Goal: Manage account settings

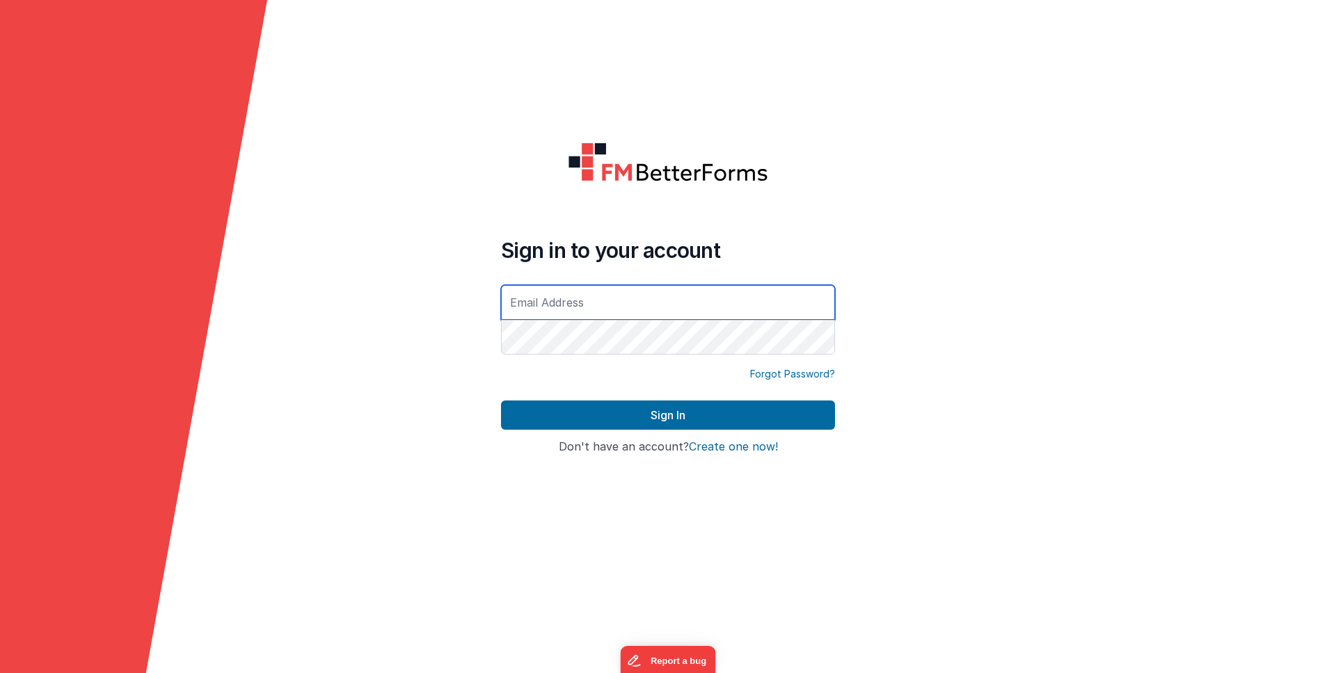
type input "[PERSON_NAME][EMAIL_ADDRESS][DOMAIN_NAME]"
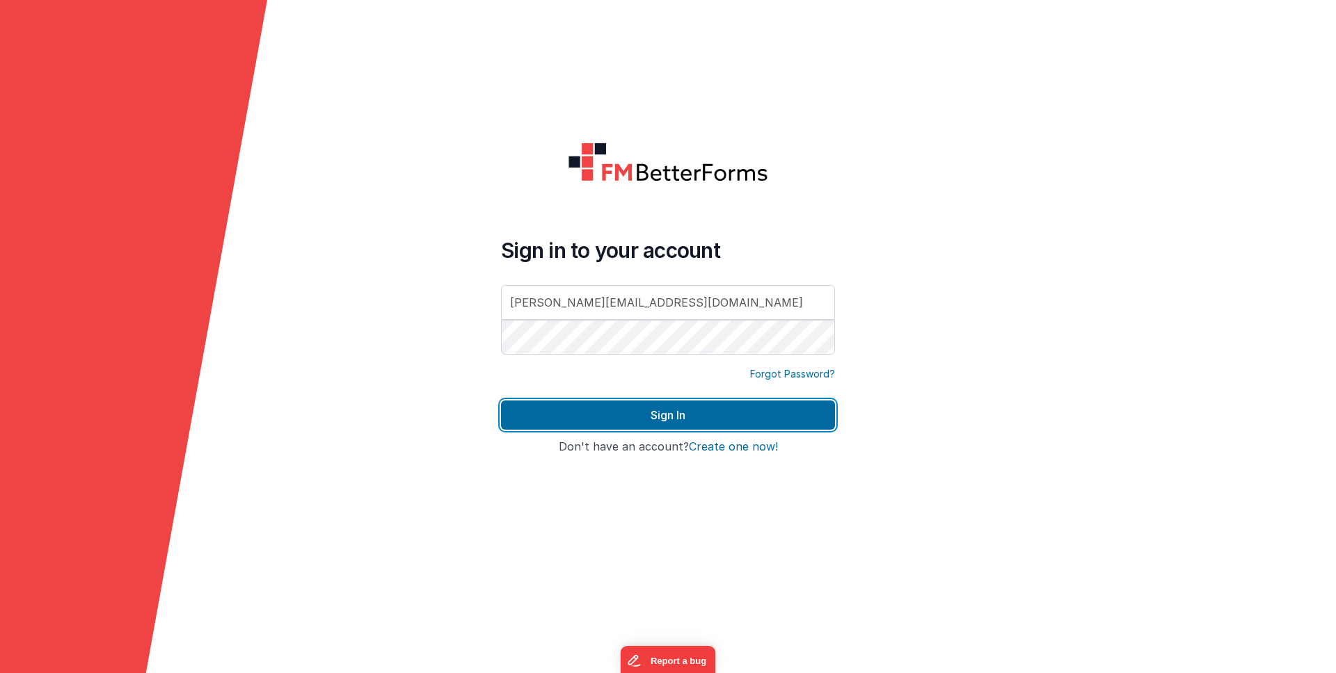
drag, startPoint x: 692, startPoint y: 419, endPoint x: 688, endPoint y: 445, distance: 26.1
click at [692, 420] on button "Sign In" at bounding box center [668, 415] width 334 height 29
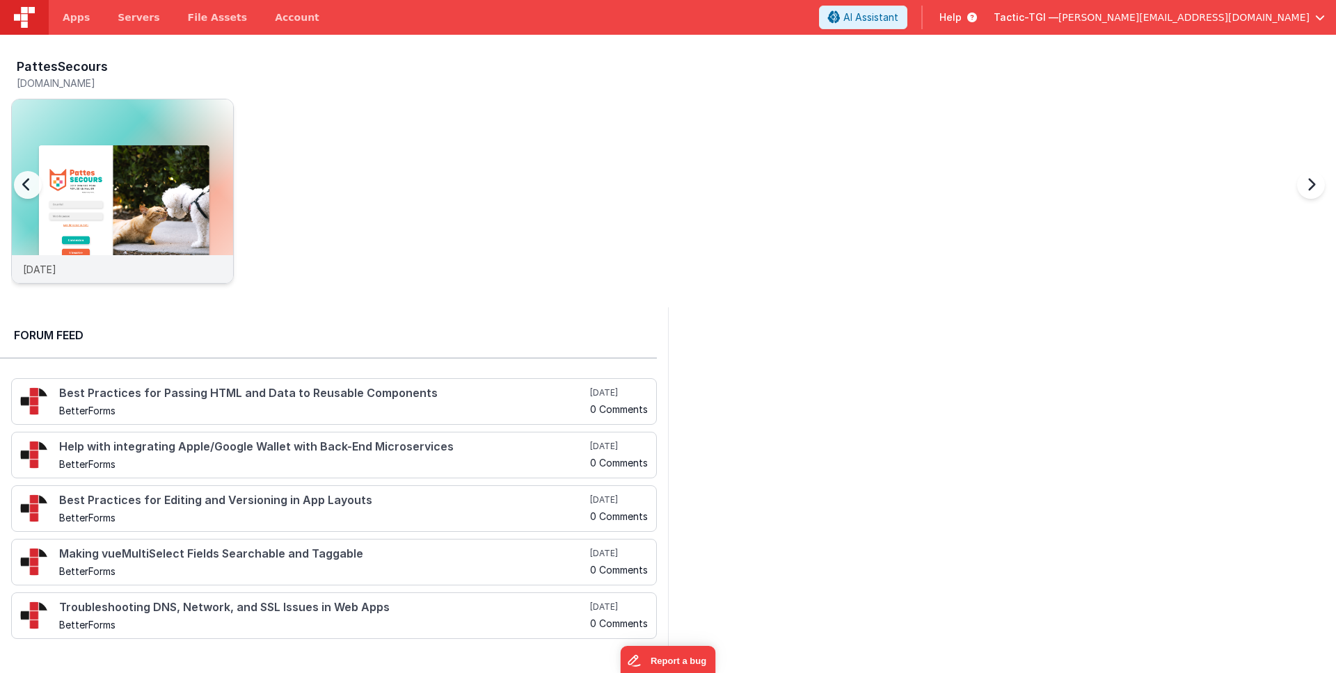
click at [131, 269] on div "[DATE]" at bounding box center [122, 269] width 221 height 28
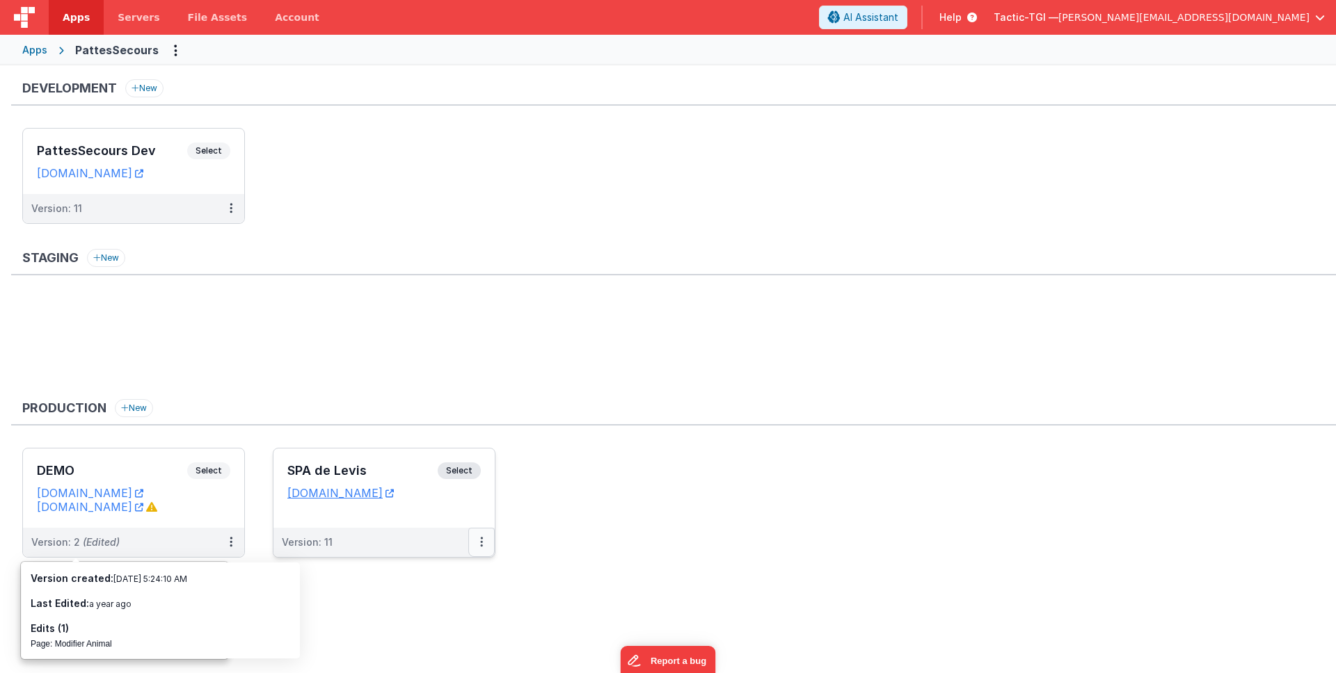
click at [483, 544] on button at bounding box center [481, 542] width 26 height 29
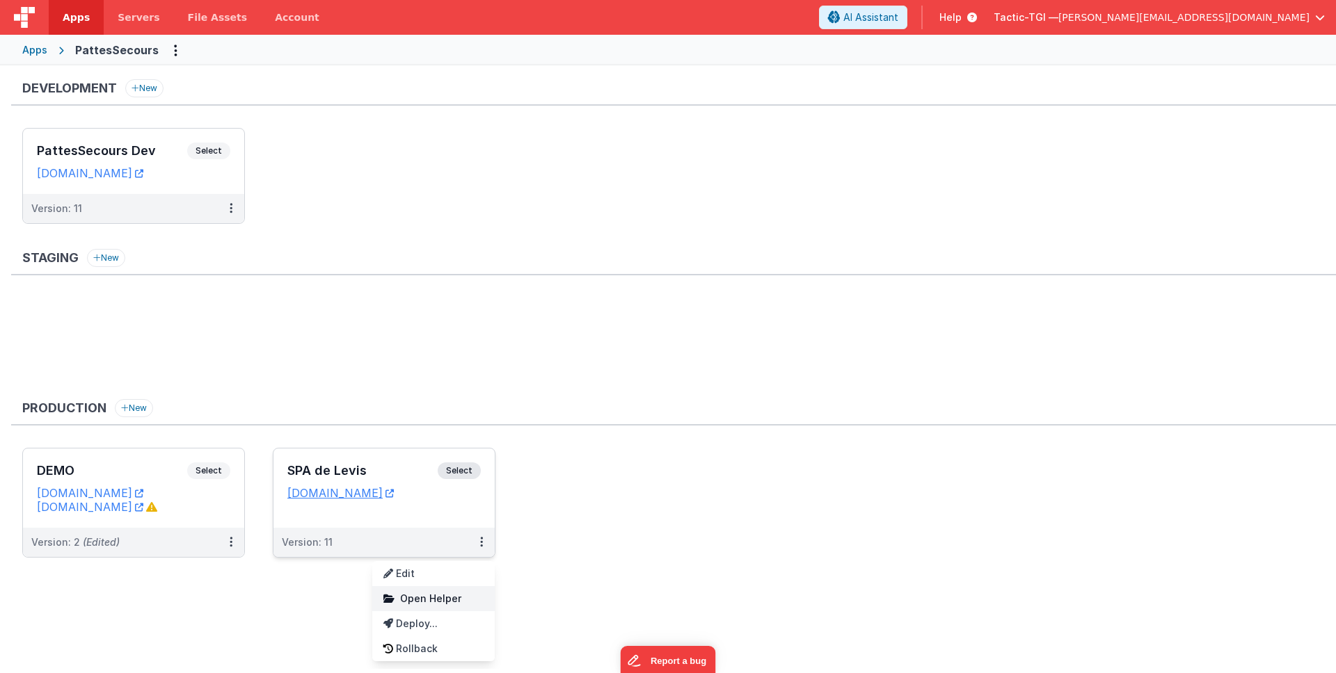
click at [404, 607] on link "Open Helper" at bounding box center [433, 598] width 122 height 25
click at [378, 178] on div at bounding box center [668, 336] width 1336 height 673
click at [289, 21] on link "Account" at bounding box center [297, 17] width 72 height 35
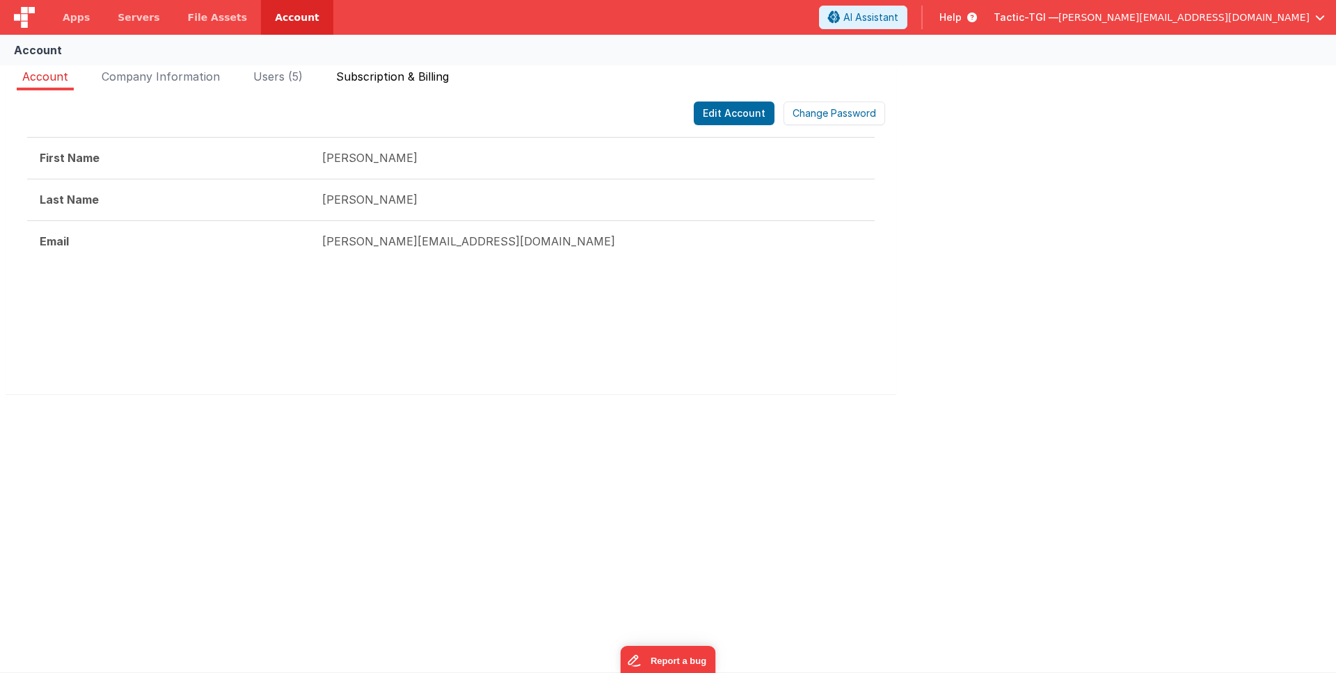
click at [447, 76] on span "Subscription & Billing" at bounding box center [392, 77] width 113 height 14
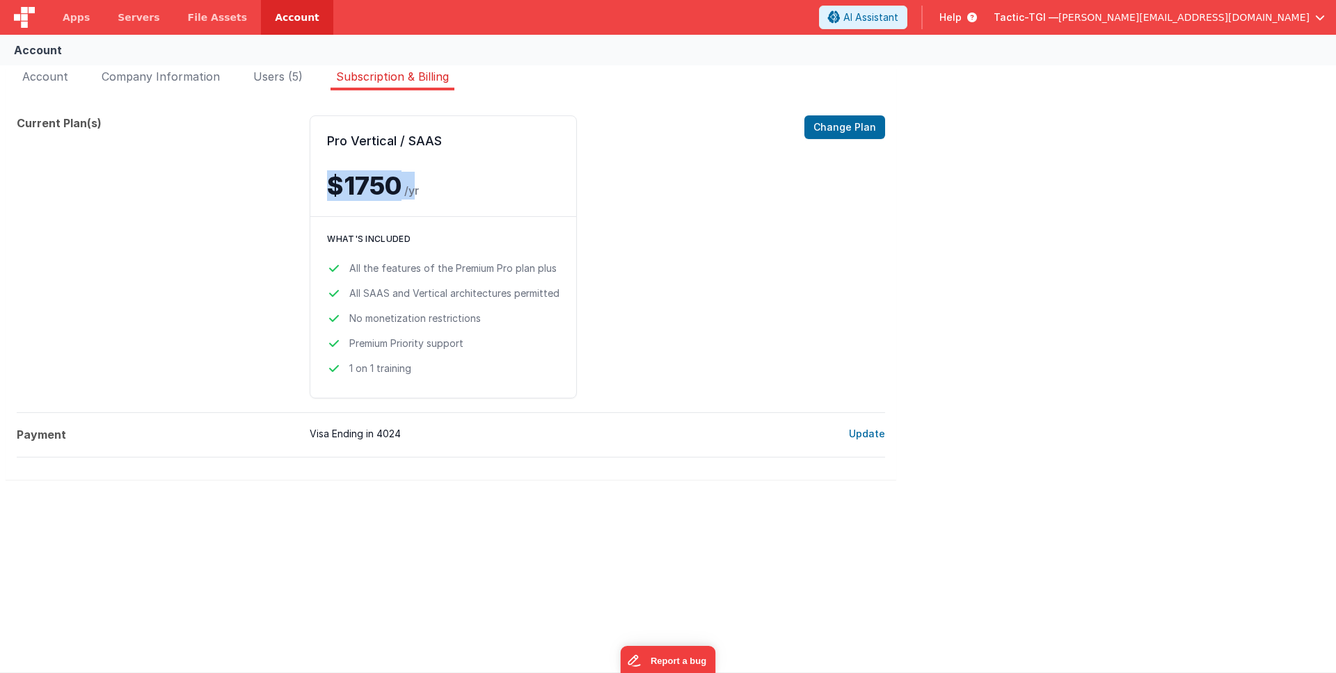
drag, startPoint x: 371, startPoint y: 179, endPoint x: 312, endPoint y: 184, distance: 59.3
click at [312, 184] on div "Pro Vertical / SAAS $1750 /yr Change Plan" at bounding box center [443, 166] width 266 height 100
drag, startPoint x: 487, startPoint y: 234, endPoint x: 683, endPoint y: 179, distance: 203.7
click at [488, 234] on h3 "What's included" at bounding box center [443, 239] width 232 height 11
drag, startPoint x: 831, startPoint y: 131, endPoint x: 709, endPoint y: 239, distance: 163.2
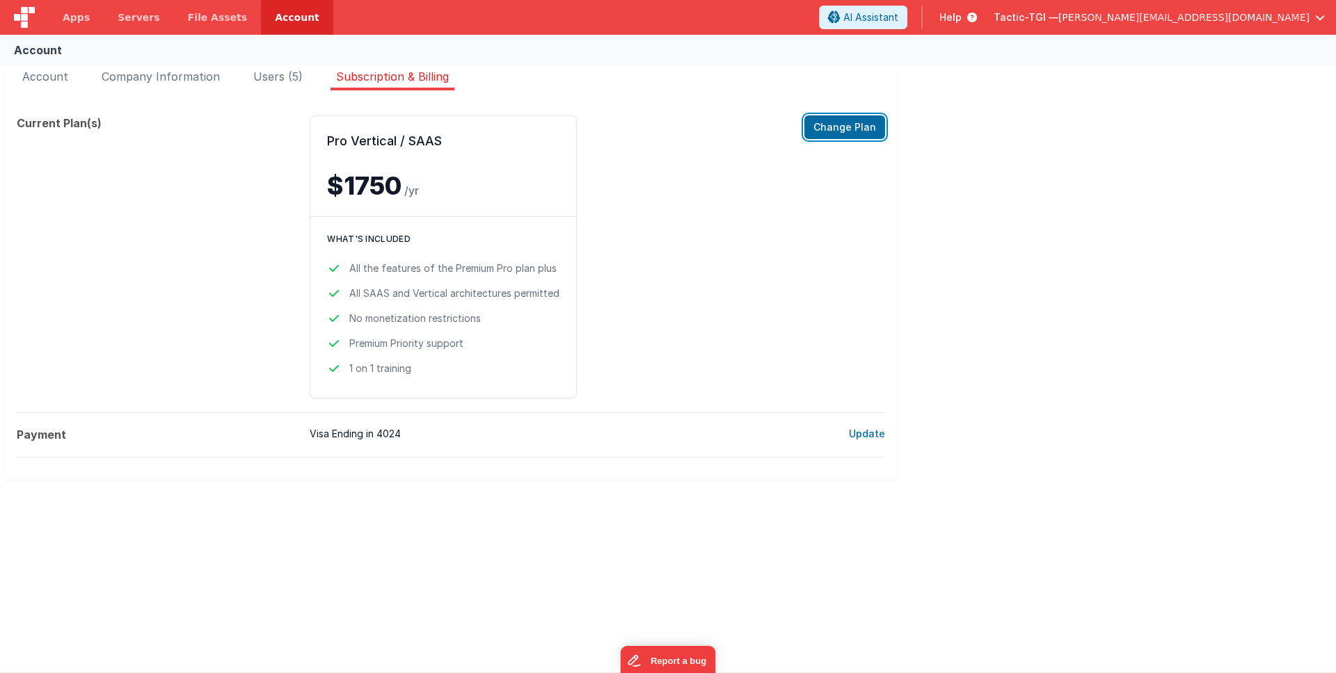
click at [831, 131] on button "Change Plan" at bounding box center [844, 127] width 81 height 24
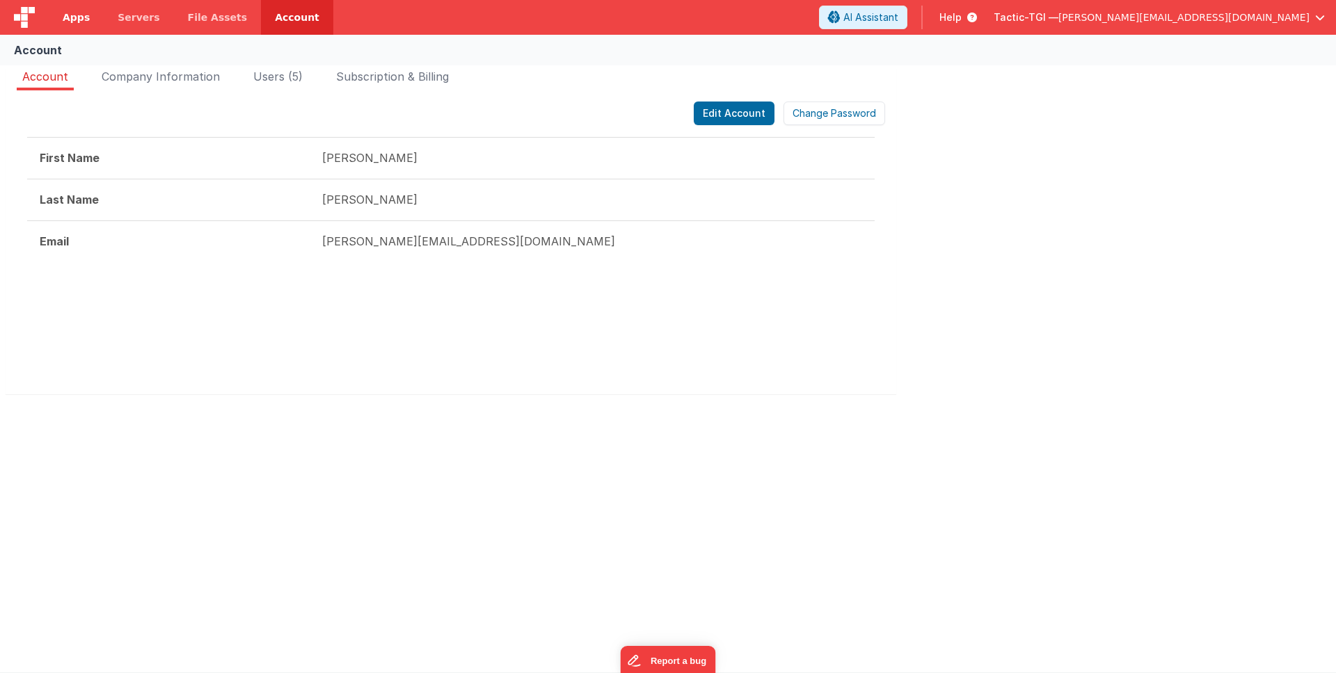
click at [63, 23] on span "Apps" at bounding box center [76, 17] width 27 height 14
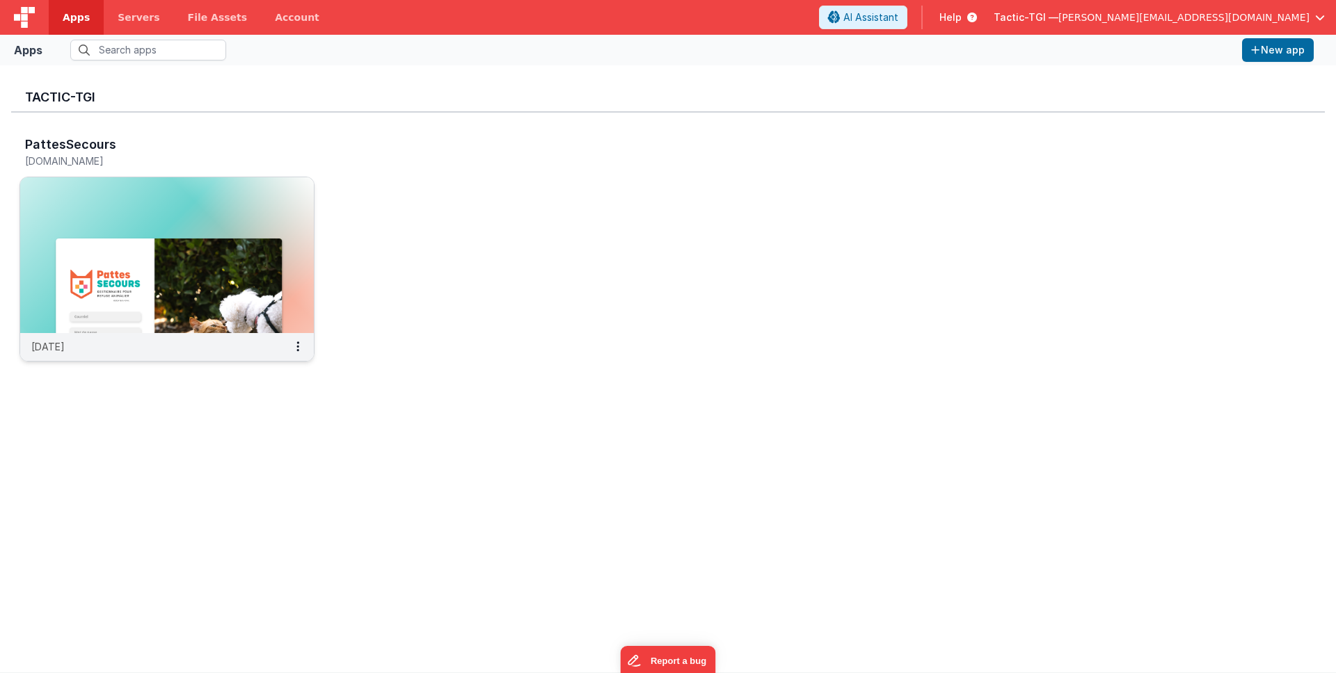
click at [127, 353] on div "[DATE]" at bounding box center [167, 347] width 294 height 28
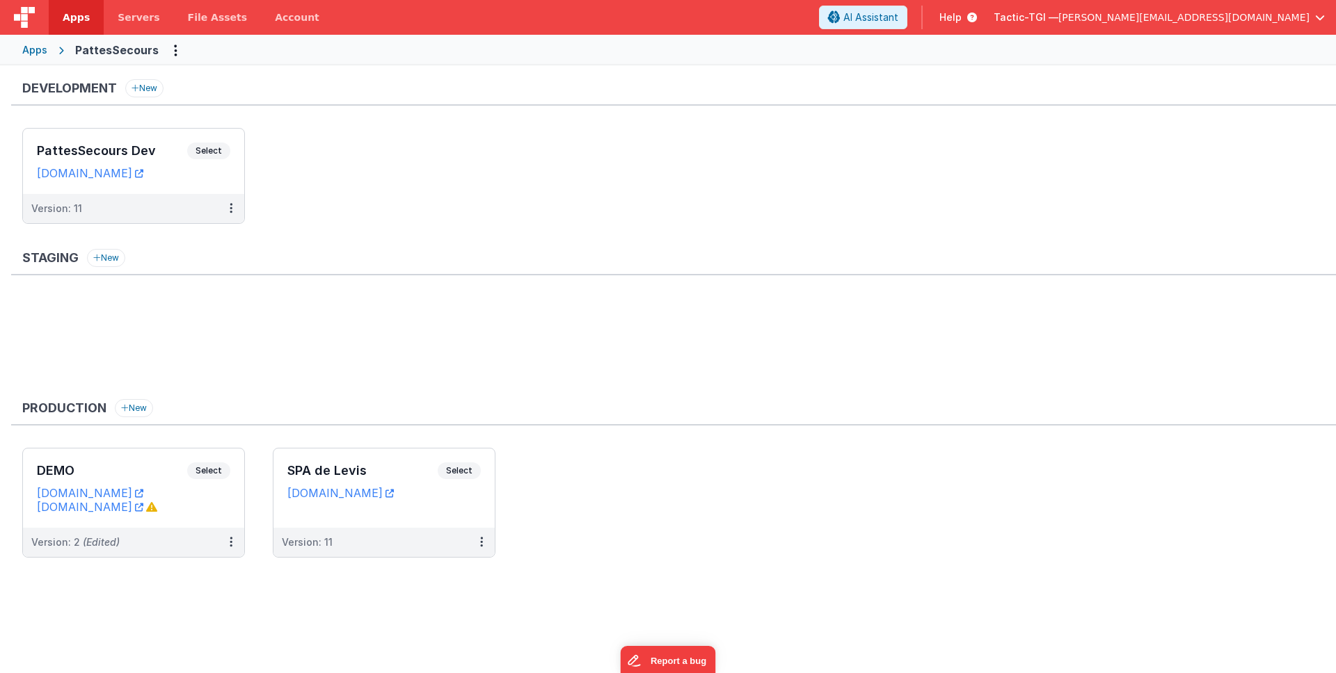
click at [463, 260] on div "Staging New" at bounding box center [673, 262] width 1325 height 26
click at [373, 122] on div "Development New PattesSecours Dev Select URLs pattesappdev.tactic-tgi.com Versi…" at bounding box center [673, 158] width 1325 height 159
